Goal: Task Accomplishment & Management: Complete application form

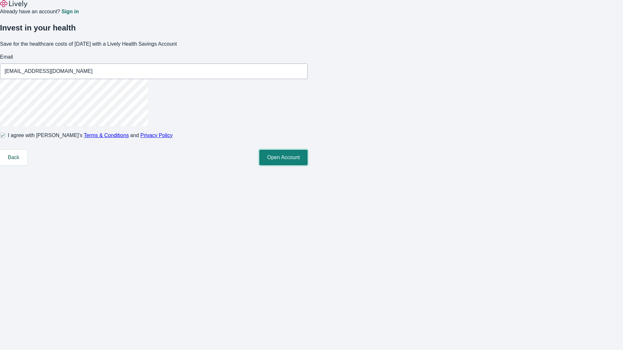
click at [308, 165] on button "Open Account" at bounding box center [283, 158] width 48 height 16
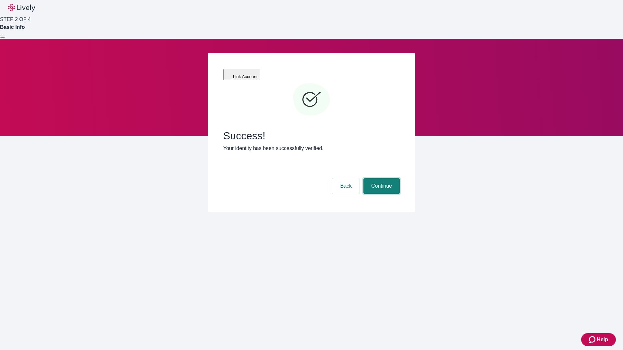
click at [381, 178] on button "Continue" at bounding box center [381, 186] width 36 height 16
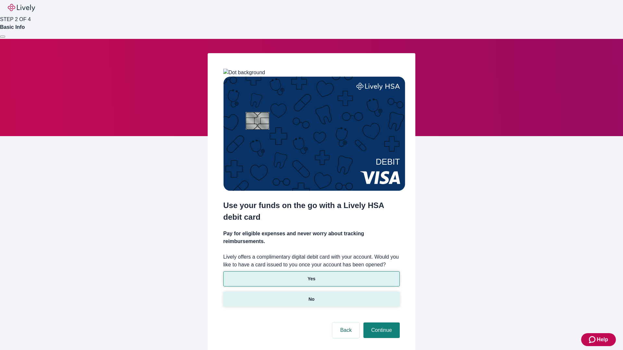
click at [311, 296] on p "No" at bounding box center [312, 299] width 6 height 7
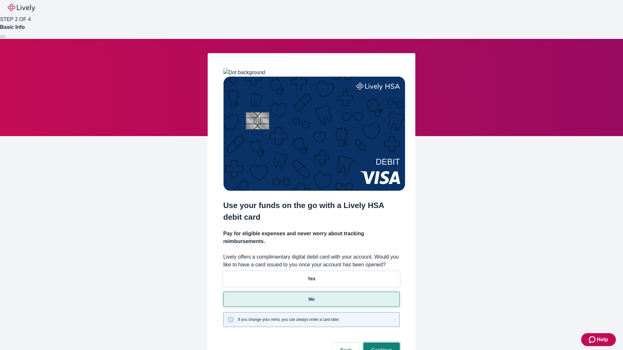
click at [381, 343] on button "Continue" at bounding box center [381, 351] width 36 height 16
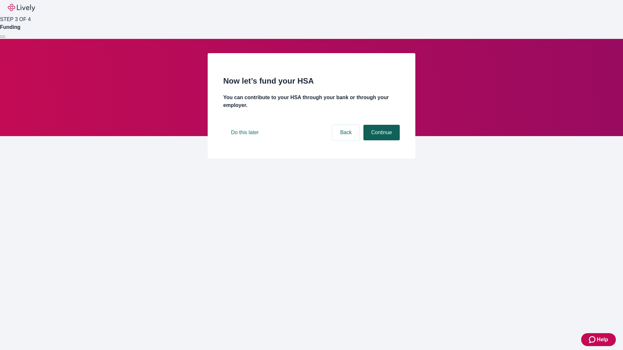
click at [381, 140] on button "Continue" at bounding box center [381, 133] width 36 height 16
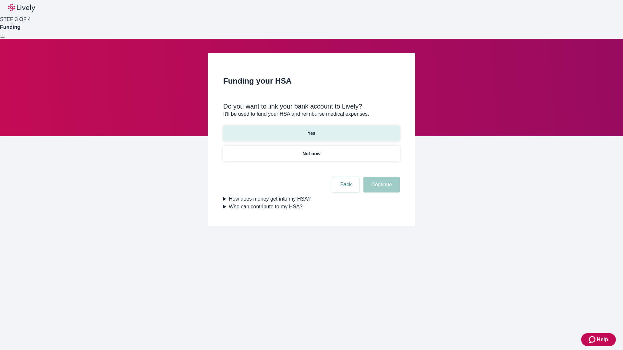
click at [311, 130] on p "Yes" at bounding box center [312, 133] width 8 height 7
click at [381, 177] on button "Continue" at bounding box center [381, 185] width 36 height 16
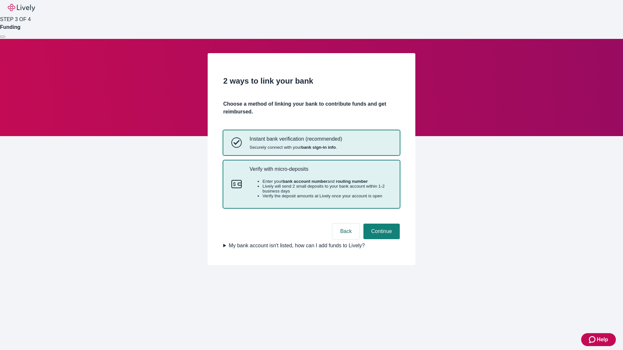
click at [320, 172] on p "Verify with micro-deposits" at bounding box center [321, 169] width 142 height 6
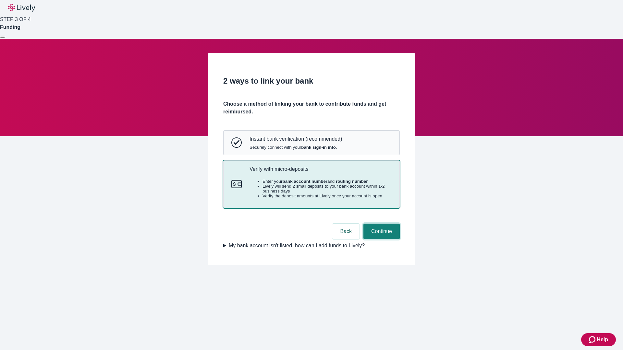
click at [381, 239] on button "Continue" at bounding box center [381, 232] width 36 height 16
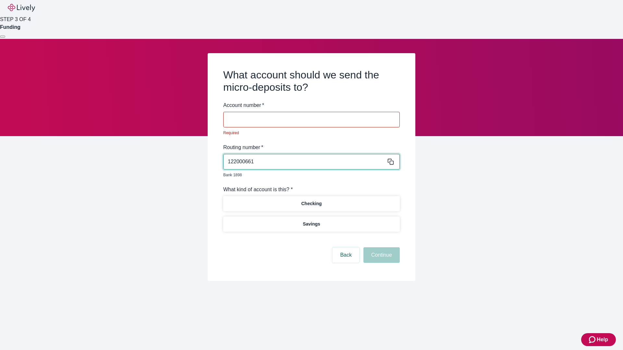
type input "122000661"
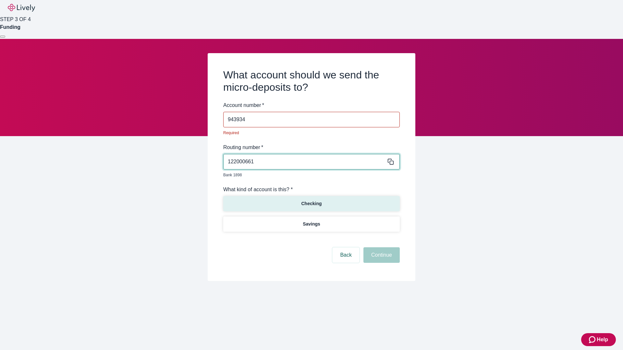
type input "943934"
click at [311, 201] on p "Checking" at bounding box center [311, 204] width 20 height 7
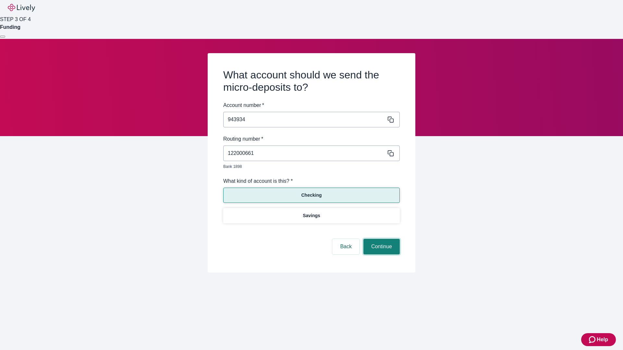
click at [381, 239] on button "Continue" at bounding box center [381, 247] width 36 height 16
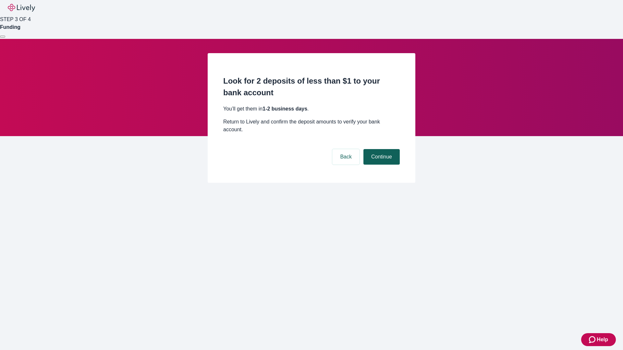
click at [381, 149] on button "Continue" at bounding box center [381, 157] width 36 height 16
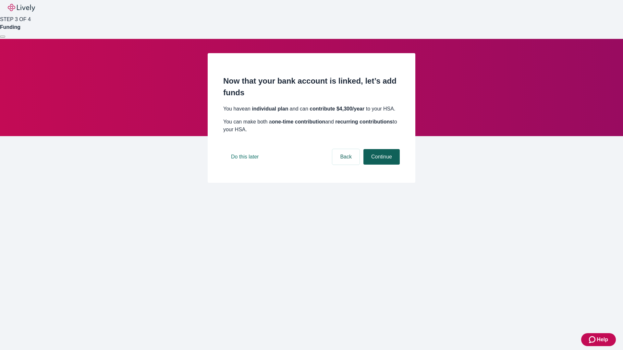
click at [381, 165] on button "Continue" at bounding box center [381, 157] width 36 height 16
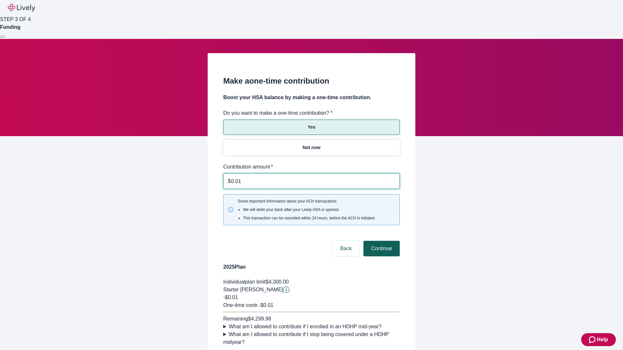
type input "0.01"
click at [381, 241] on button "Continue" at bounding box center [381, 249] width 36 height 16
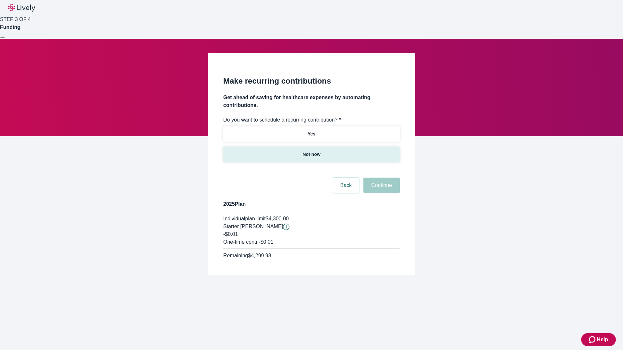
click at [311, 151] on p "Not now" at bounding box center [311, 154] width 18 height 7
click at [381, 178] on button "Continue" at bounding box center [381, 186] width 36 height 16
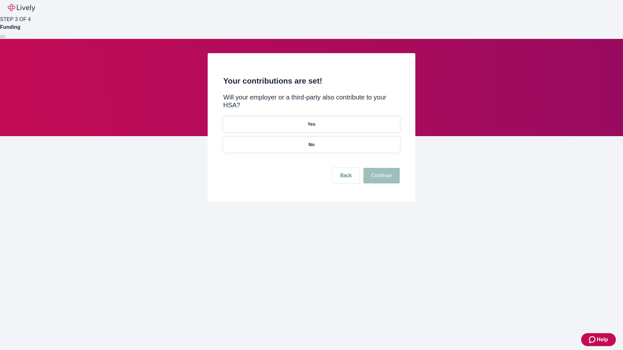
click at [311, 141] on p "No" at bounding box center [312, 144] width 6 height 7
click at [381, 168] on button "Continue" at bounding box center [381, 176] width 36 height 16
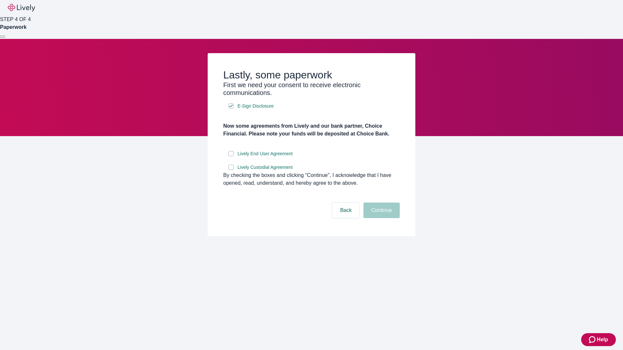
click at [231, 156] on input "Lively End User Agreement" at bounding box center [230, 153] width 5 height 5
checkbox input "true"
click at [231, 170] on input "Lively Custodial Agreement" at bounding box center [230, 167] width 5 height 5
checkbox input "true"
click at [381, 218] on button "Continue" at bounding box center [381, 211] width 36 height 16
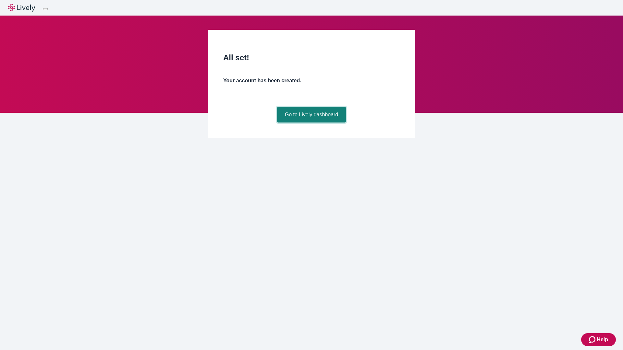
click at [311, 123] on link "Go to Lively dashboard" at bounding box center [311, 115] width 69 height 16
